Goal: Complete application form: Complete application form

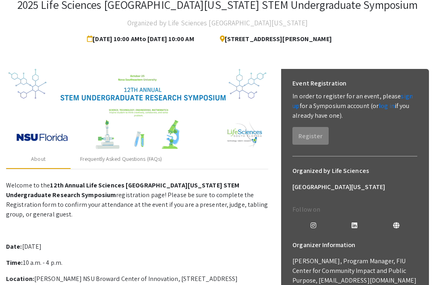
scroll to position [6, 0]
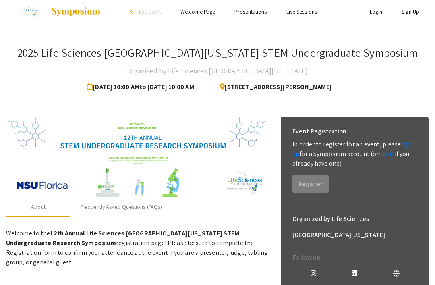
click at [399, 141] on link "sign up" at bounding box center [353, 149] width 120 height 18
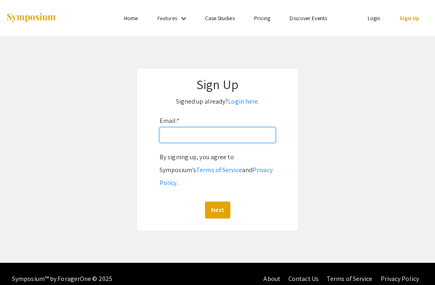
click at [170, 135] on input "Email: *" at bounding box center [218, 134] width 116 height 15
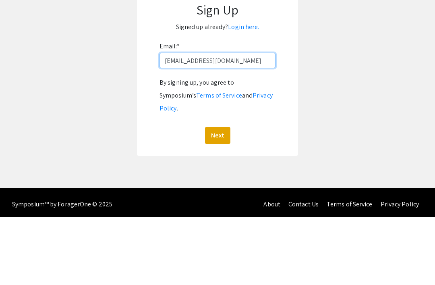
type input "[EMAIL_ADDRESS][DOMAIN_NAME]"
click at [221, 195] on button "Next" at bounding box center [217, 203] width 25 height 17
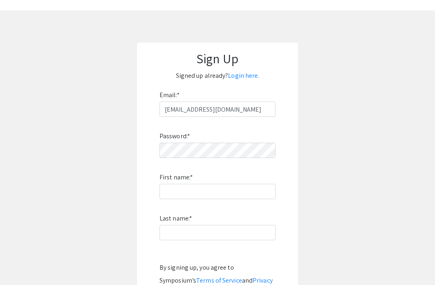
click at [218, 141] on div "Password: * First name: * Last name: * By signing up, you agree to Symposium’s …" at bounding box center [218, 223] width 116 height 212
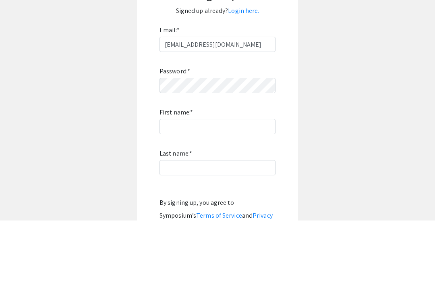
click at [236, 145] on div "Password: * First name: * Last name: * By signing up, you agree to Symposium’s …" at bounding box center [218, 223] width 116 height 212
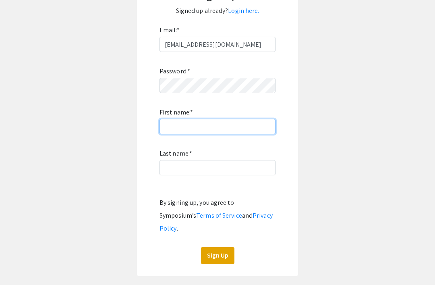
click at [247, 119] on input "First name: *" at bounding box center [218, 126] width 116 height 15
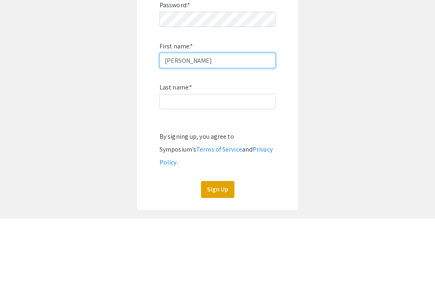
type input "[PERSON_NAME]"
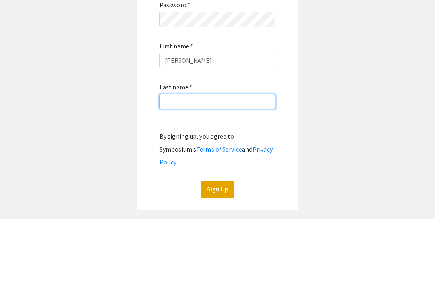
click at [250, 160] on input "Last name: *" at bounding box center [218, 167] width 116 height 15
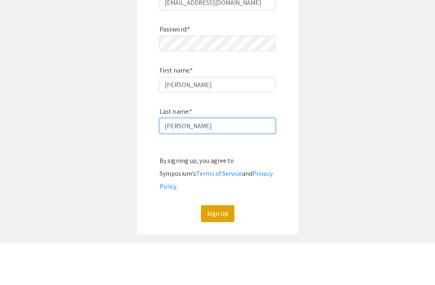
type input "[PERSON_NAME]"
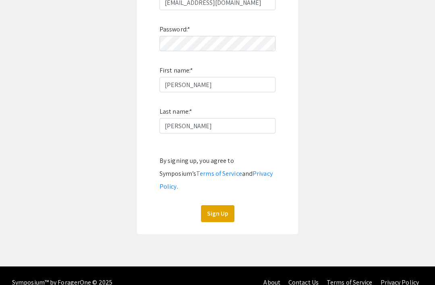
scroll to position [133, 0]
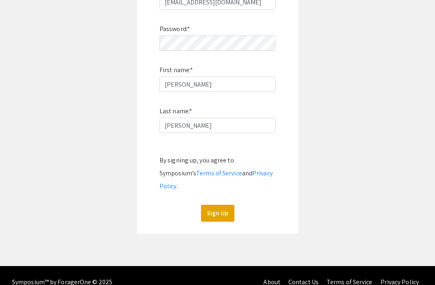
click at [226, 205] on button "Sign Up" at bounding box center [217, 213] width 33 height 17
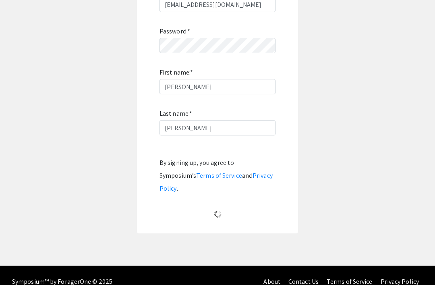
scroll to position [26, 0]
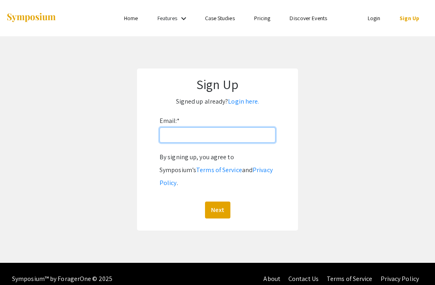
click at [246, 133] on input "Email: *" at bounding box center [218, 134] width 116 height 15
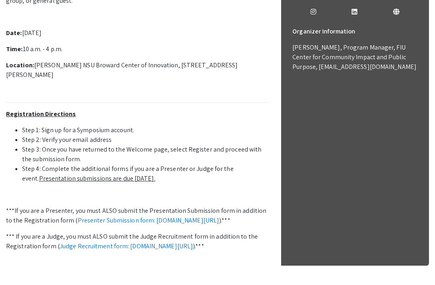
scroll to position [268, 0]
click at [157, 250] on link "Judge Recruitment form: symposium.foragerone.com/lssfsymposium2025/recruitment/…" at bounding box center [126, 245] width 133 height 8
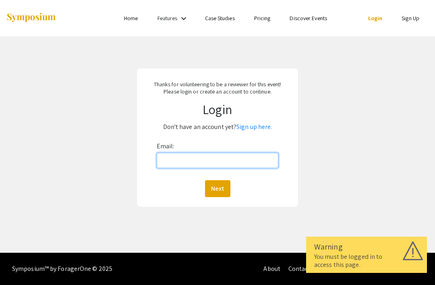
click at [237, 166] on input "Email:" at bounding box center [218, 160] width 122 height 15
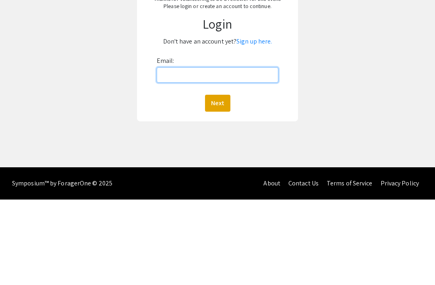
type input "[EMAIL_ADDRESS][DOMAIN_NAME]"
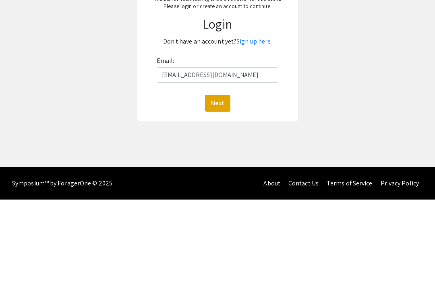
click at [217, 180] on button "Next" at bounding box center [217, 188] width 25 height 17
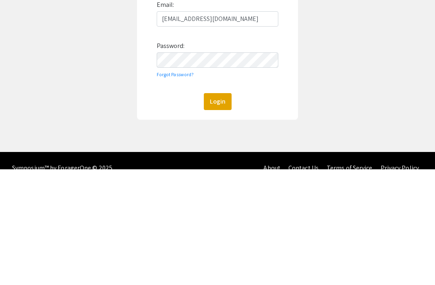
scroll to position [42, 0]
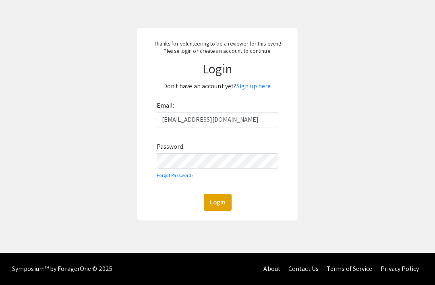
click at [220, 203] on button "Login" at bounding box center [218, 202] width 28 height 17
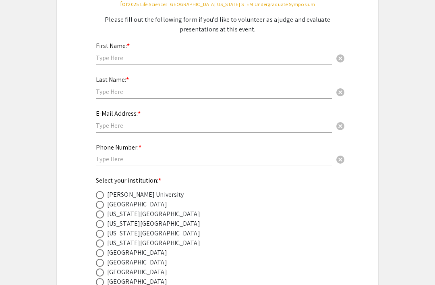
scroll to position [91, 0]
click at [253, 45] on div "First Name: * cancel" at bounding box center [214, 50] width 237 height 31
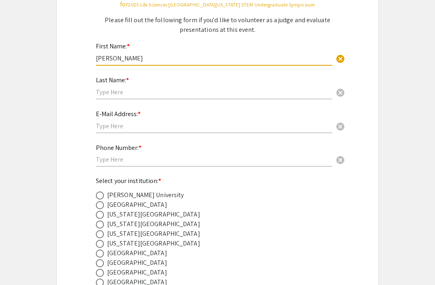
type input "[PERSON_NAME]"
click at [191, 84] on div "Last Name: * cancel" at bounding box center [214, 83] width 237 height 31
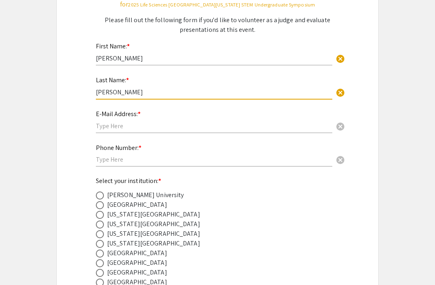
type input "[PERSON_NAME]"
click at [226, 118] on div "E-Mail Address: * cancel" at bounding box center [214, 117] width 237 height 31
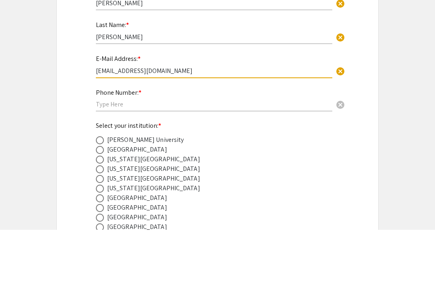
type input "[EMAIL_ADDRESS][DOMAIN_NAME]"
click at [208, 136] on div "Phone Number: * cancel" at bounding box center [214, 151] width 237 height 31
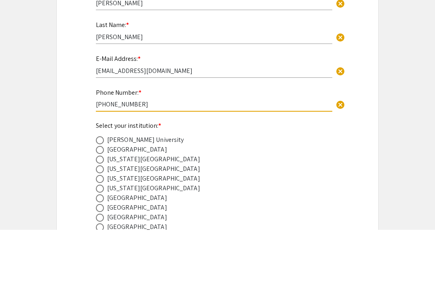
scroll to position [146, 0]
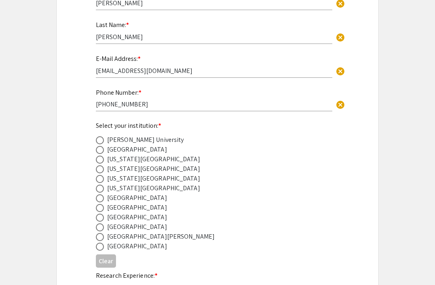
type input "[PHONE_NUMBER]"
click at [103, 181] on span at bounding box center [100, 179] width 8 height 8
click at [103, 181] on input "radio" at bounding box center [100, 179] width 8 height 8
radio input "true"
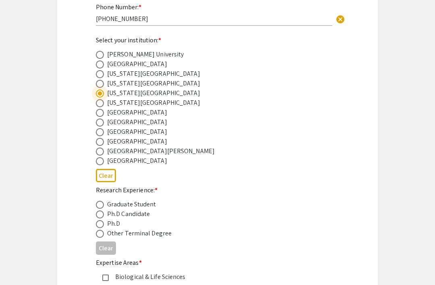
scroll to position [231, 0]
click at [134, 206] on div "Graduate Student" at bounding box center [131, 204] width 49 height 10
click at [104, 207] on span at bounding box center [100, 204] width 8 height 8
click at [104, 207] on input "radio" at bounding box center [100, 204] width 8 height 8
radio input "true"
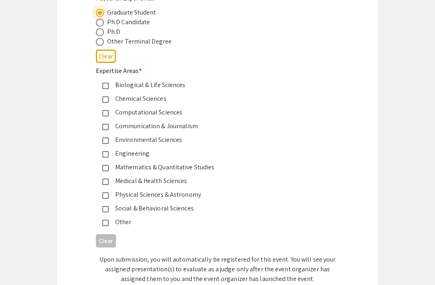
scroll to position [423, 0]
click at [139, 84] on div "Biological & Life Sciences" at bounding box center [214, 85] width 211 height 10
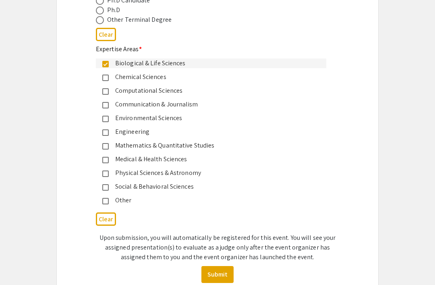
scroll to position [454, 0]
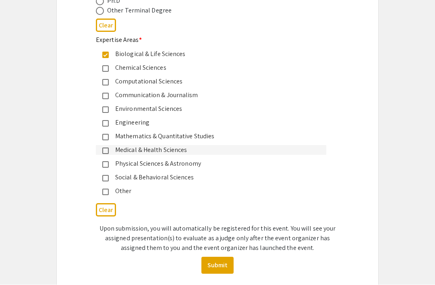
click at [105, 150] on div "Medical & Health Sciences" at bounding box center [211, 150] width 230 height 10
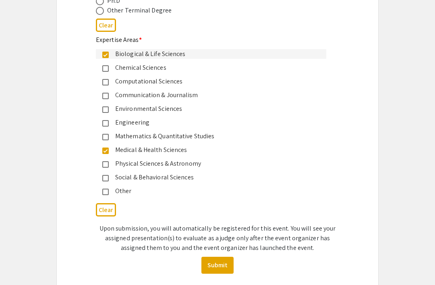
click at [104, 54] on div "Biological & Life Sciences" at bounding box center [211, 54] width 230 height 10
click at [218, 261] on button "Submit" at bounding box center [217, 265] width 32 height 17
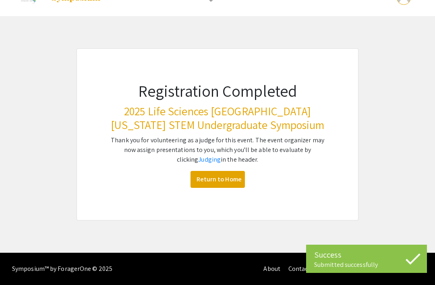
scroll to position [0, 0]
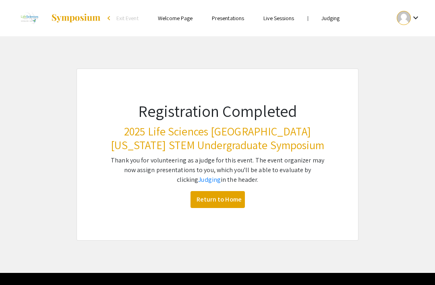
click at [202, 176] on link "Judging" at bounding box center [209, 179] width 23 height 8
